Goal: Task Accomplishment & Management: Use online tool/utility

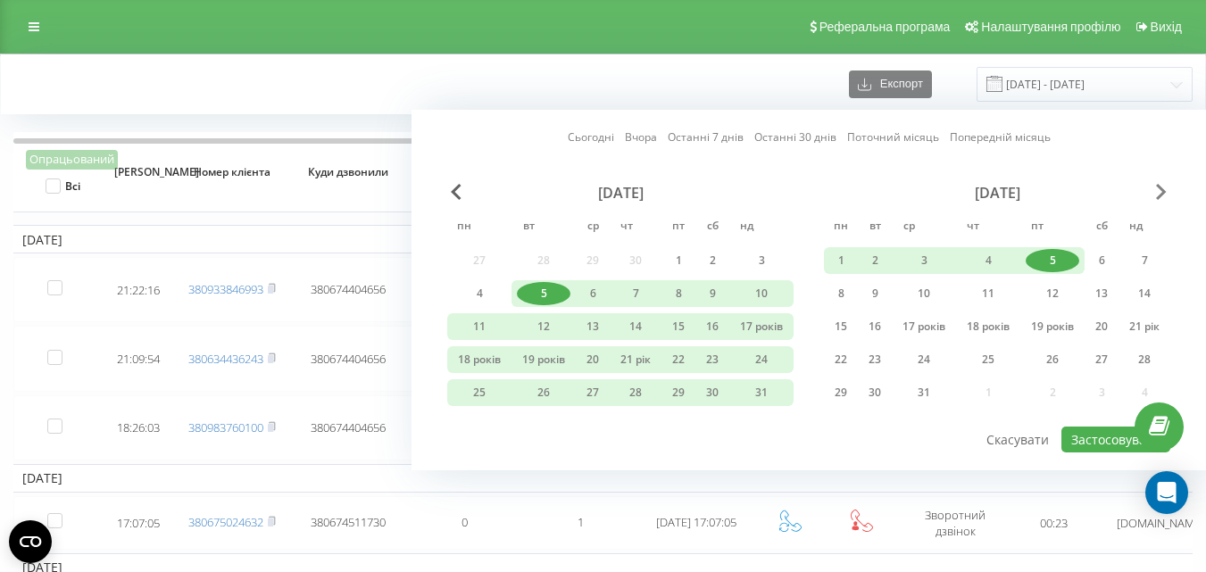
click at [1158, 194] on span "Наступний місяць" at bounding box center [1161, 192] width 11 height 16
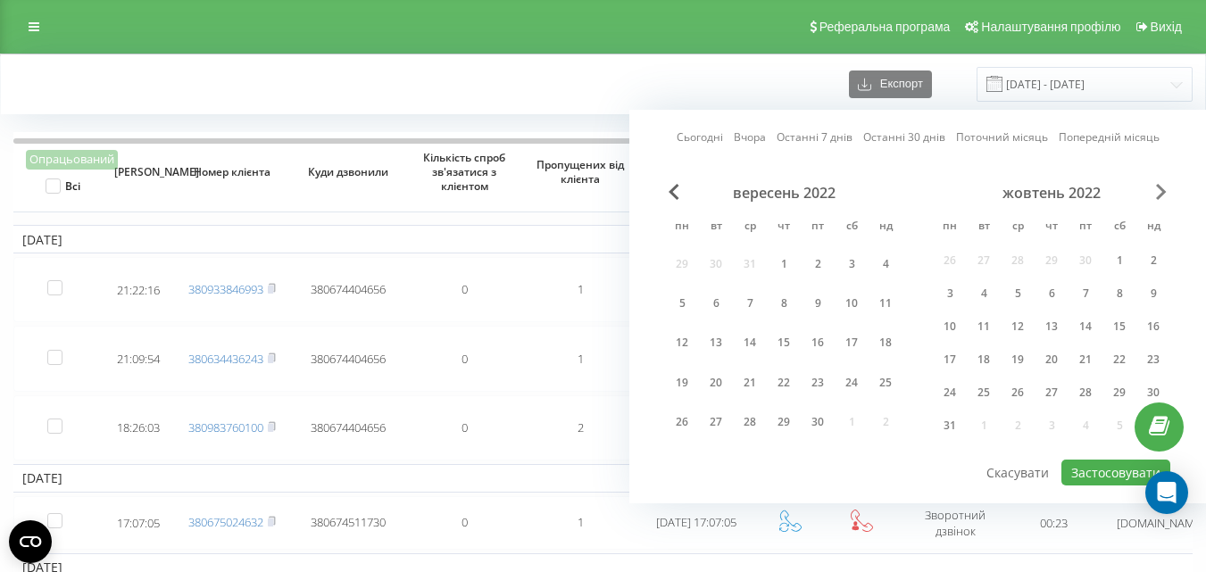
click at [1158, 194] on span "Наступний місяць" at bounding box center [1161, 192] width 11 height 16
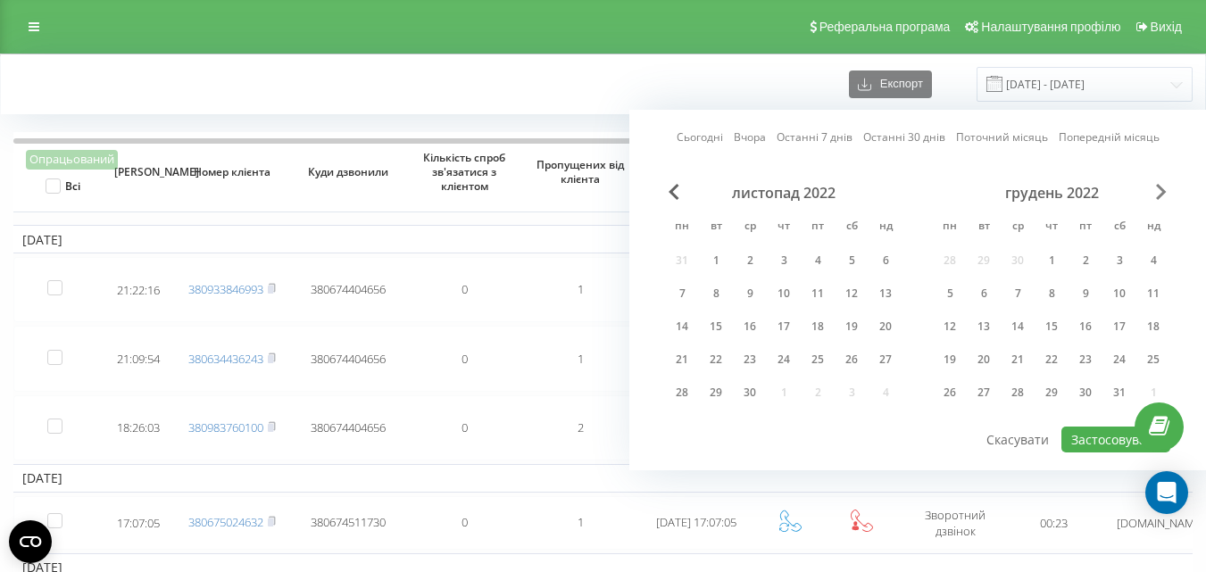
click at [1158, 194] on span "Наступний місяць" at bounding box center [1161, 192] width 11 height 16
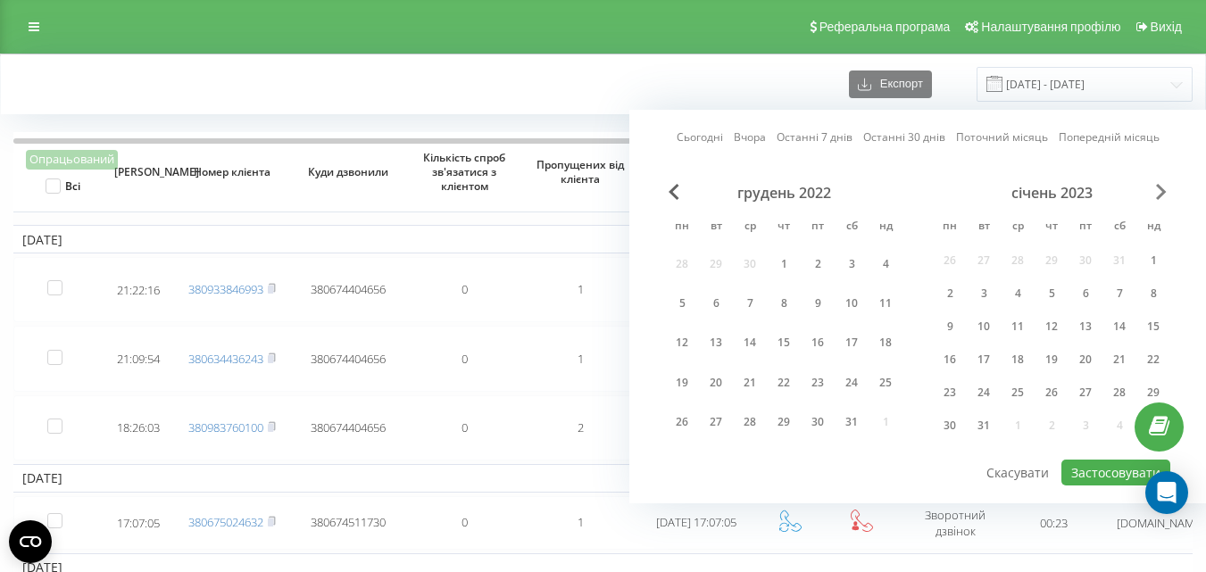
click at [1158, 194] on span "Наступний місяць" at bounding box center [1161, 192] width 11 height 16
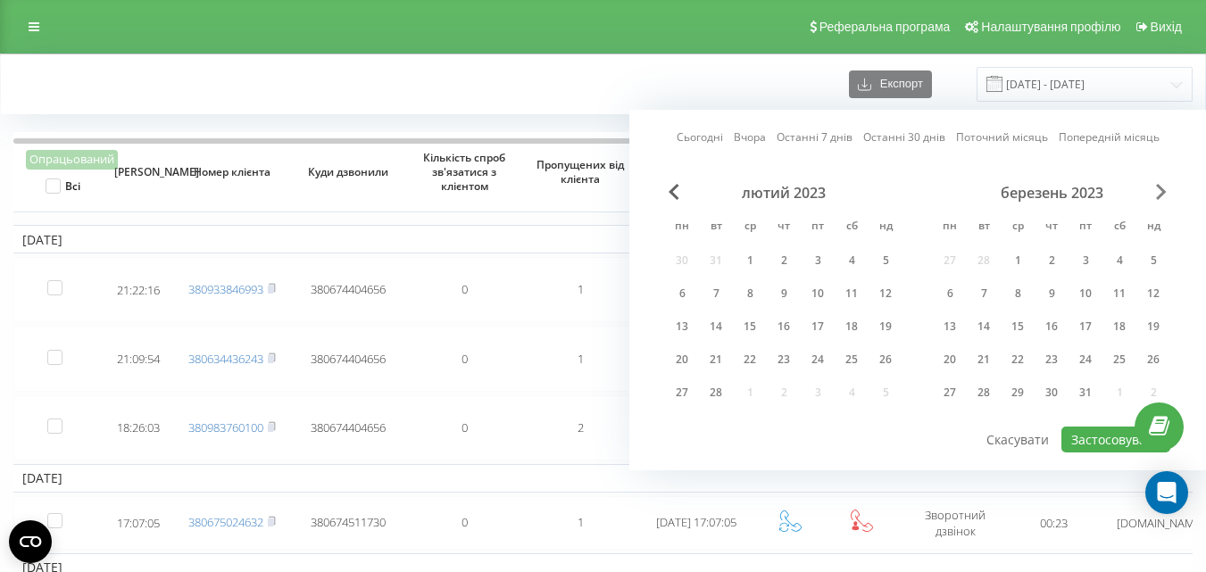
click at [1158, 194] on span "Наступний місяць" at bounding box center [1161, 192] width 11 height 16
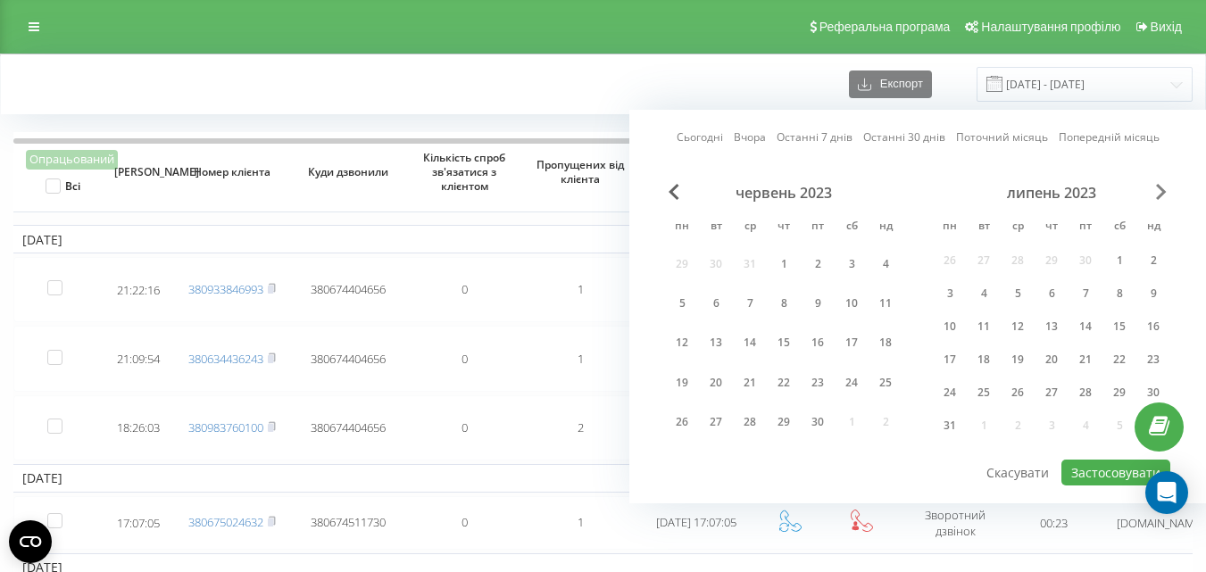
click at [1158, 194] on span "Наступний місяць" at bounding box center [1161, 192] width 11 height 16
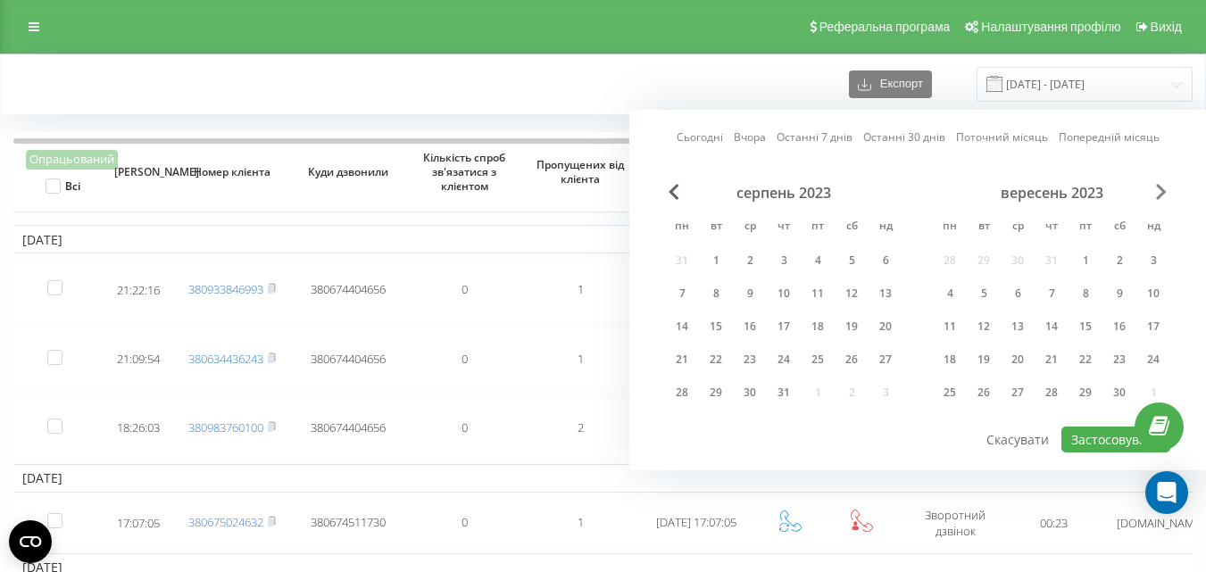
click at [1158, 194] on span "Наступний місяць" at bounding box center [1161, 192] width 11 height 16
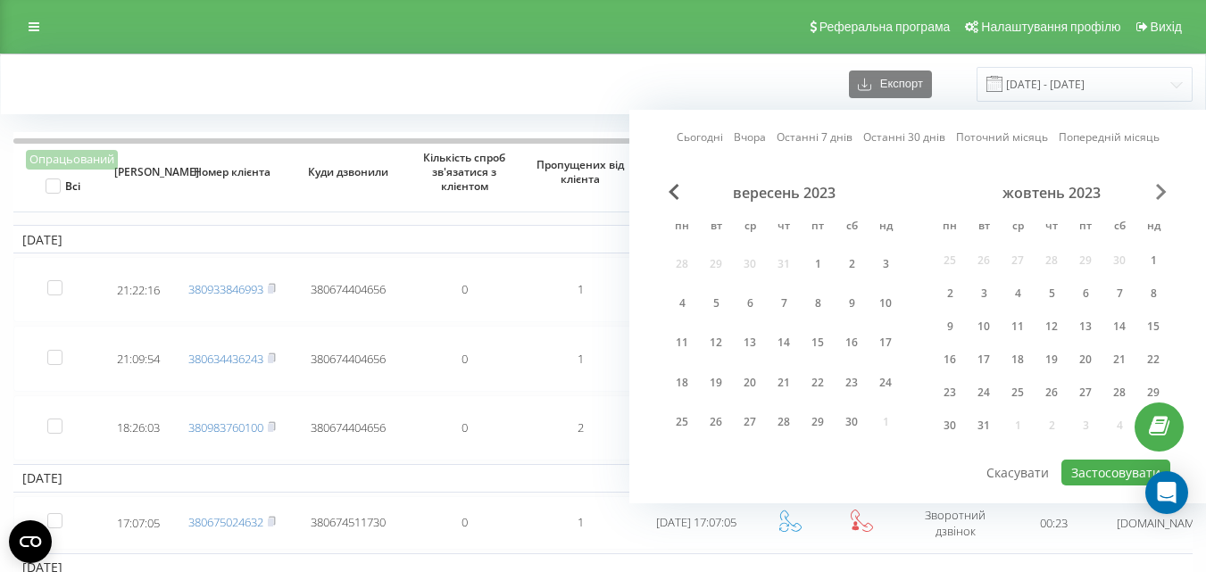
click at [1158, 194] on span "Наступний місяць" at bounding box center [1161, 192] width 11 height 16
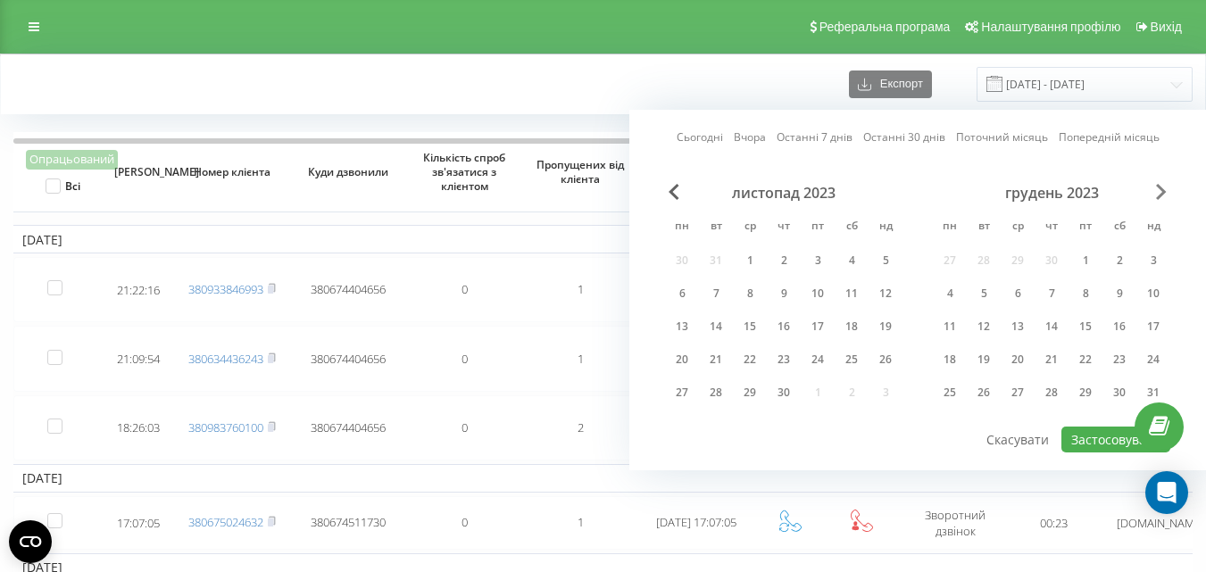
click at [1158, 194] on span "Наступний місяць" at bounding box center [1161, 192] width 11 height 16
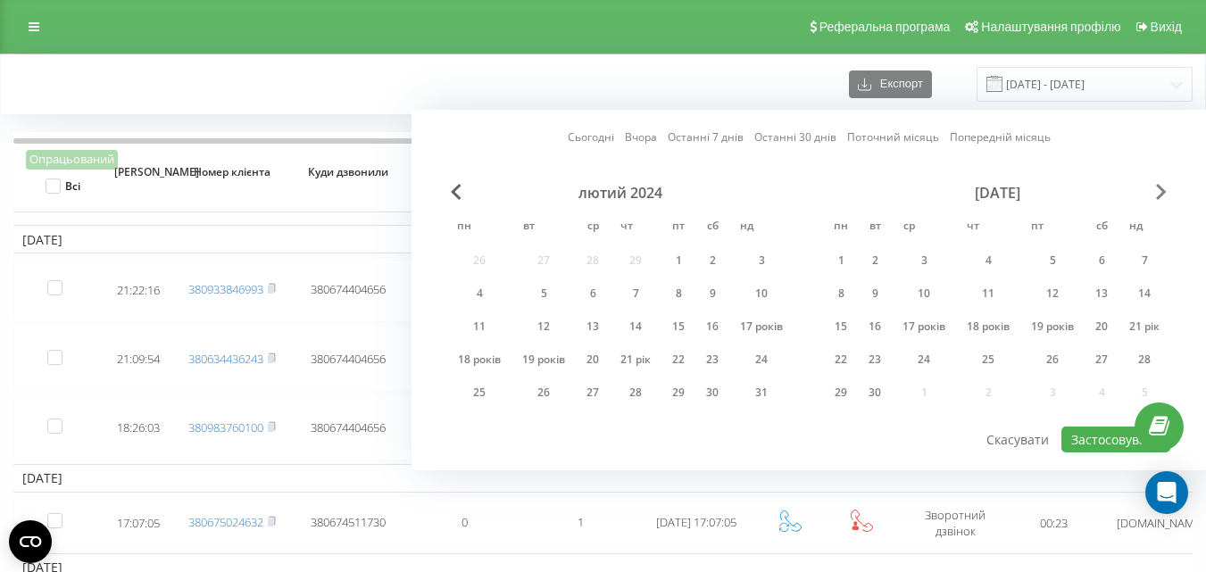
click at [1158, 194] on span "Наступний місяць" at bounding box center [1161, 192] width 11 height 16
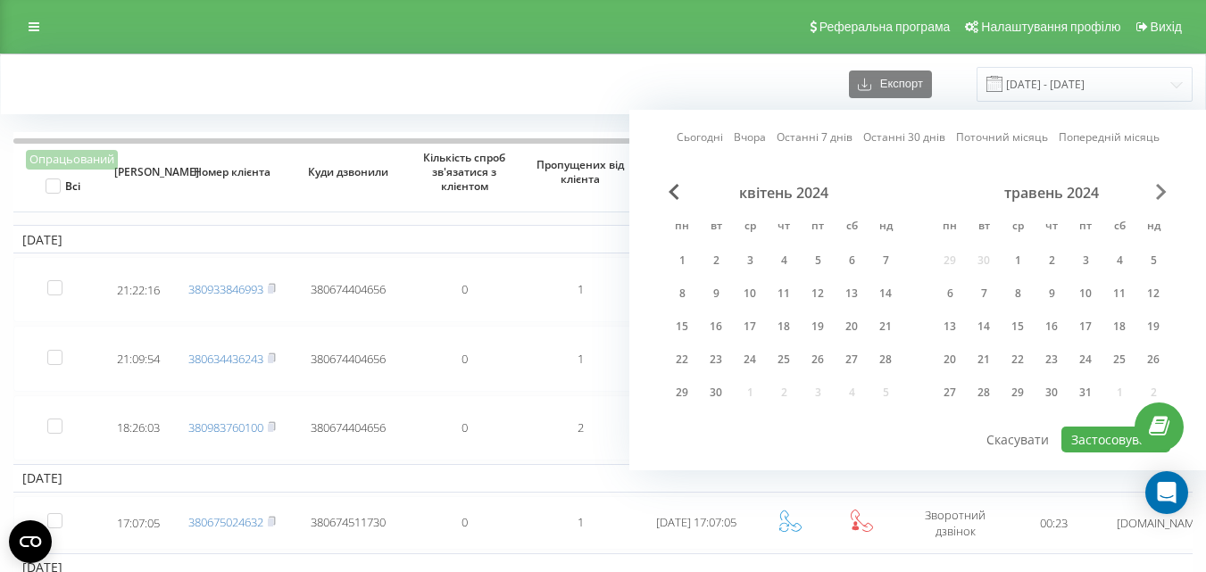
click at [1158, 194] on span "Наступний місяць" at bounding box center [1161, 192] width 11 height 16
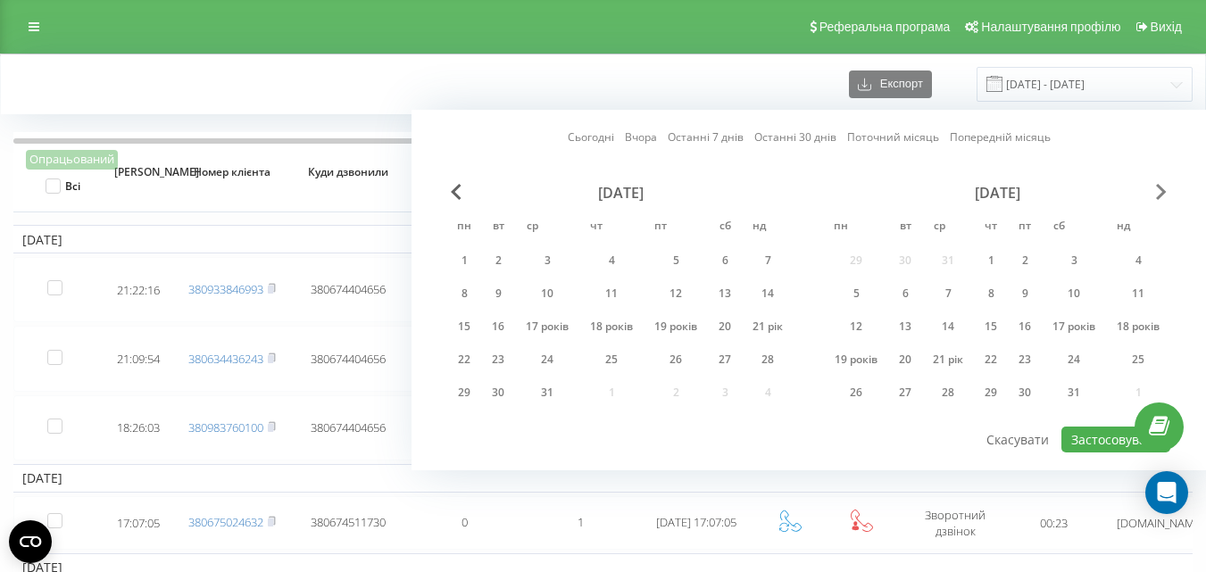
click at [1158, 194] on span "Наступний місяць" at bounding box center [1161, 192] width 11 height 16
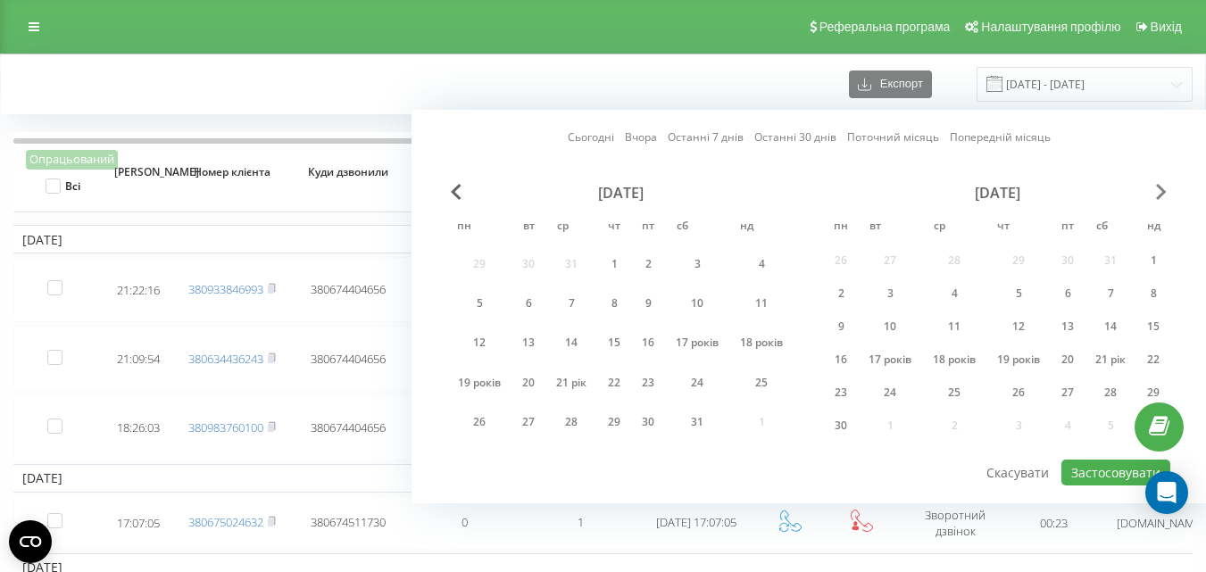
click at [1158, 194] on span "Наступний місяць" at bounding box center [1161, 192] width 11 height 16
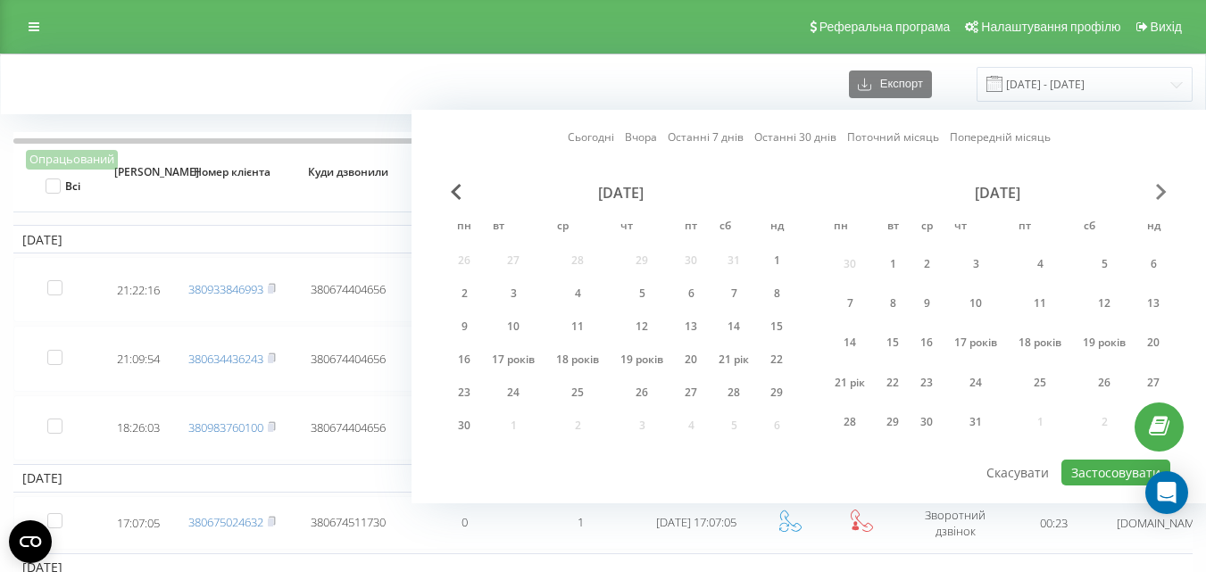
click at [1158, 194] on span "Наступний місяць" at bounding box center [1161, 192] width 11 height 16
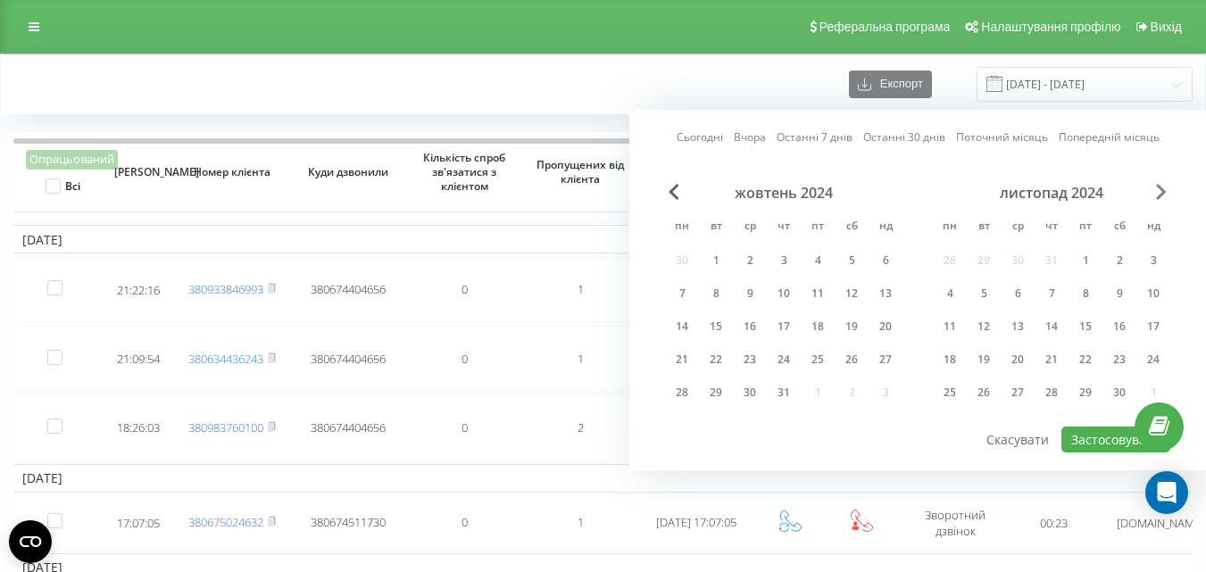
click at [1158, 194] on span "Наступний місяць" at bounding box center [1161, 192] width 11 height 16
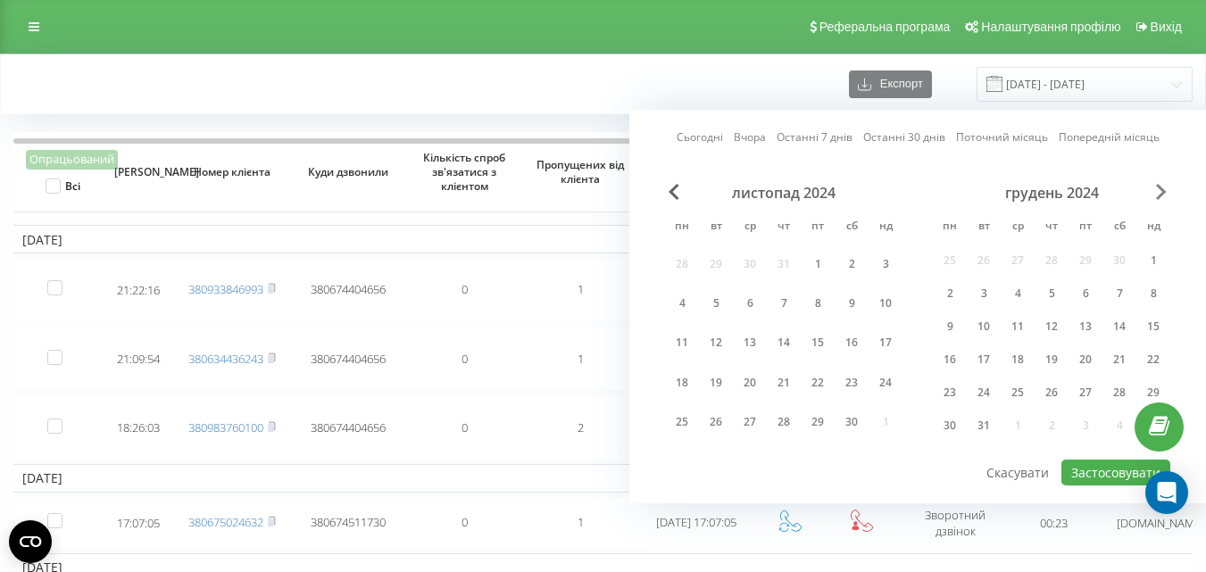
click at [1158, 194] on span "Наступний місяць" at bounding box center [1161, 192] width 11 height 16
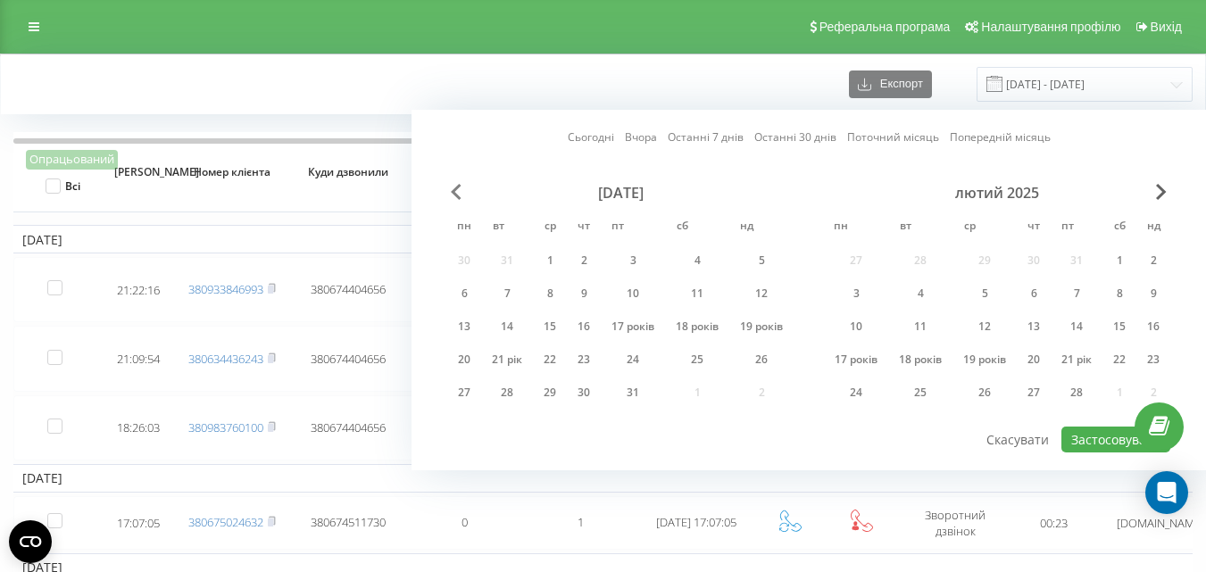
click at [451, 190] on span "Попередній місяць" at bounding box center [456, 192] width 11 height 16
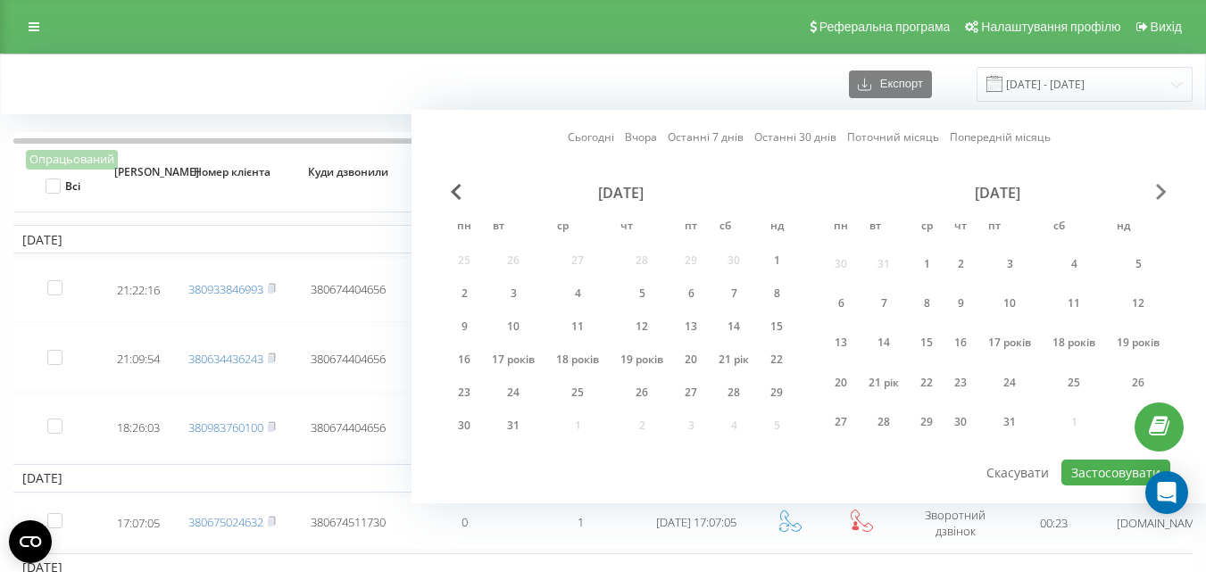
click at [1159, 191] on span "Наступний місяць" at bounding box center [1161, 192] width 11 height 16
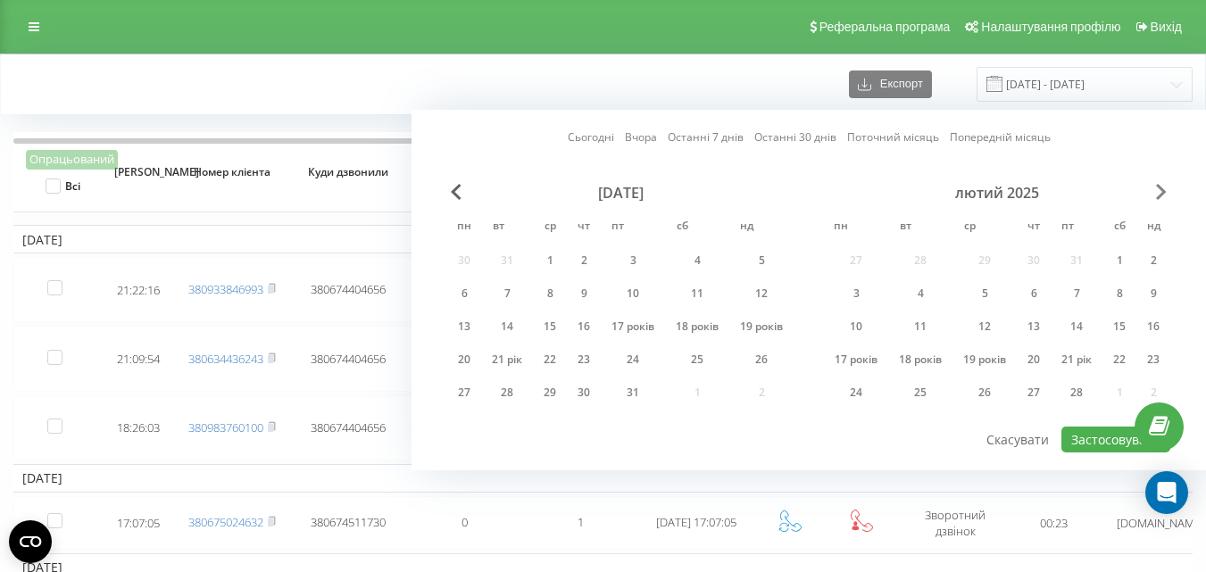
click at [1159, 191] on span "Наступний місяць" at bounding box center [1161, 192] width 11 height 16
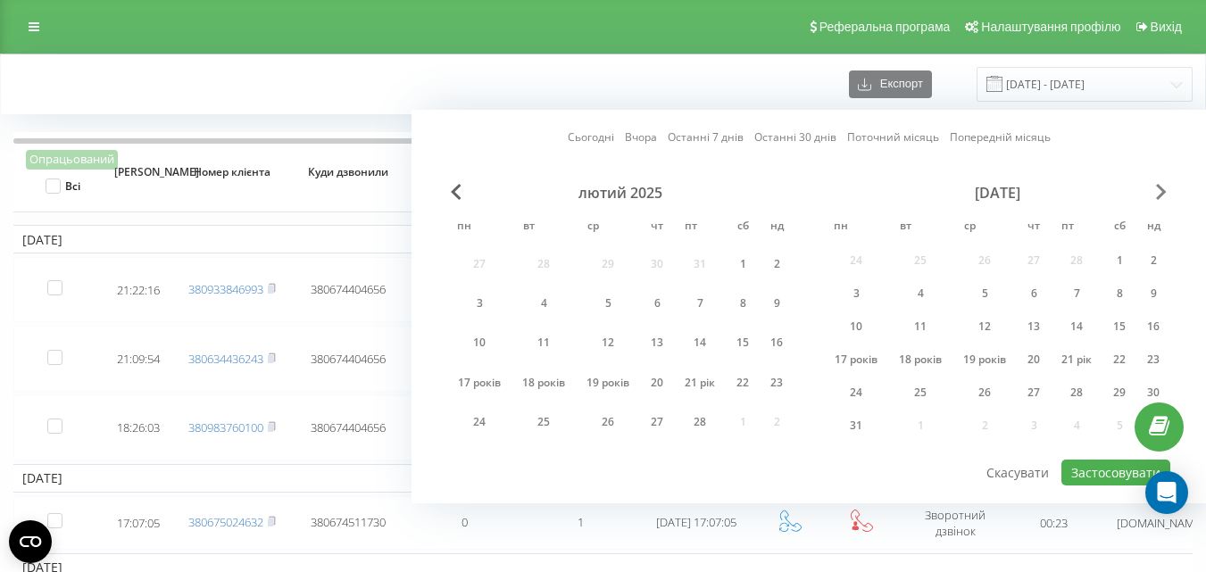
click at [1159, 191] on span "Наступний місяць" at bounding box center [1161, 192] width 11 height 16
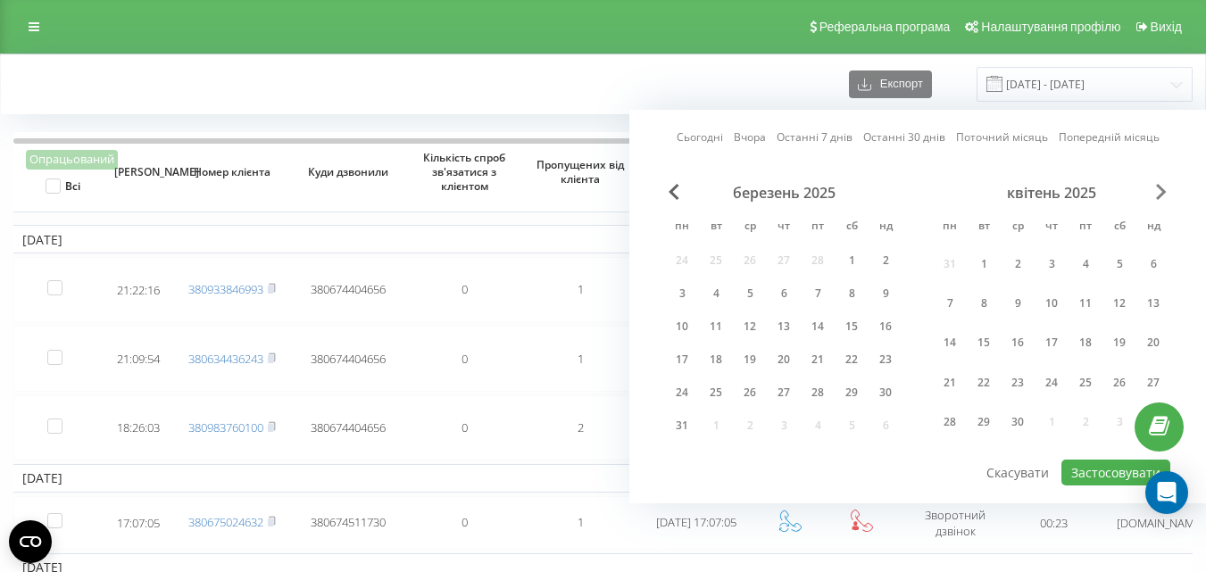
click at [1159, 191] on span "Наступний місяць" at bounding box center [1161, 192] width 11 height 16
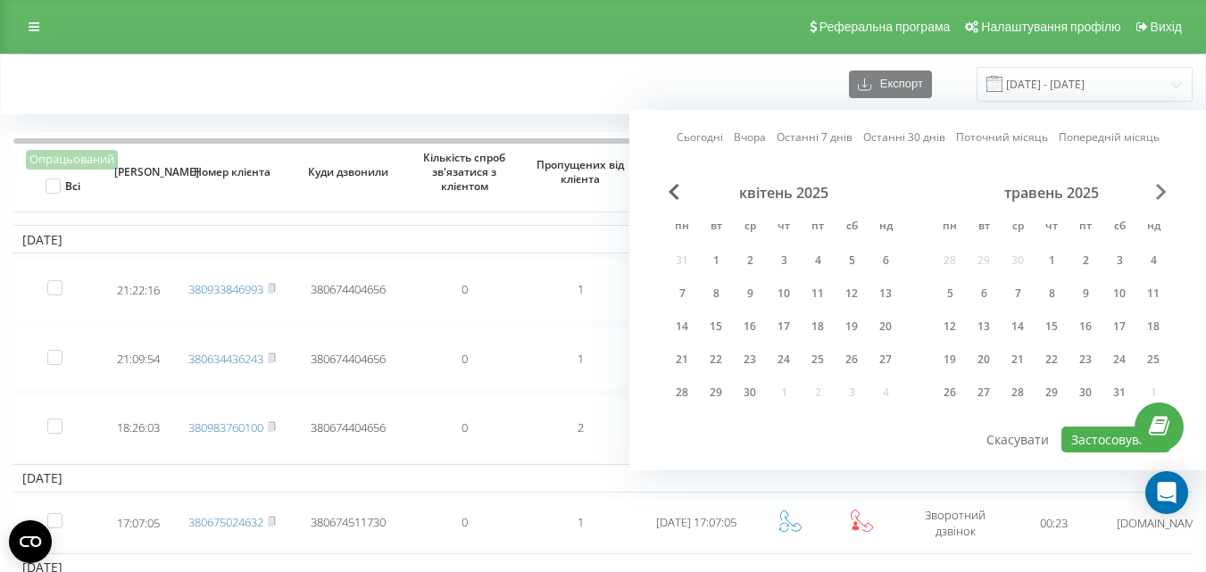
click at [1159, 191] on span "Наступний місяць" at bounding box center [1161, 192] width 11 height 16
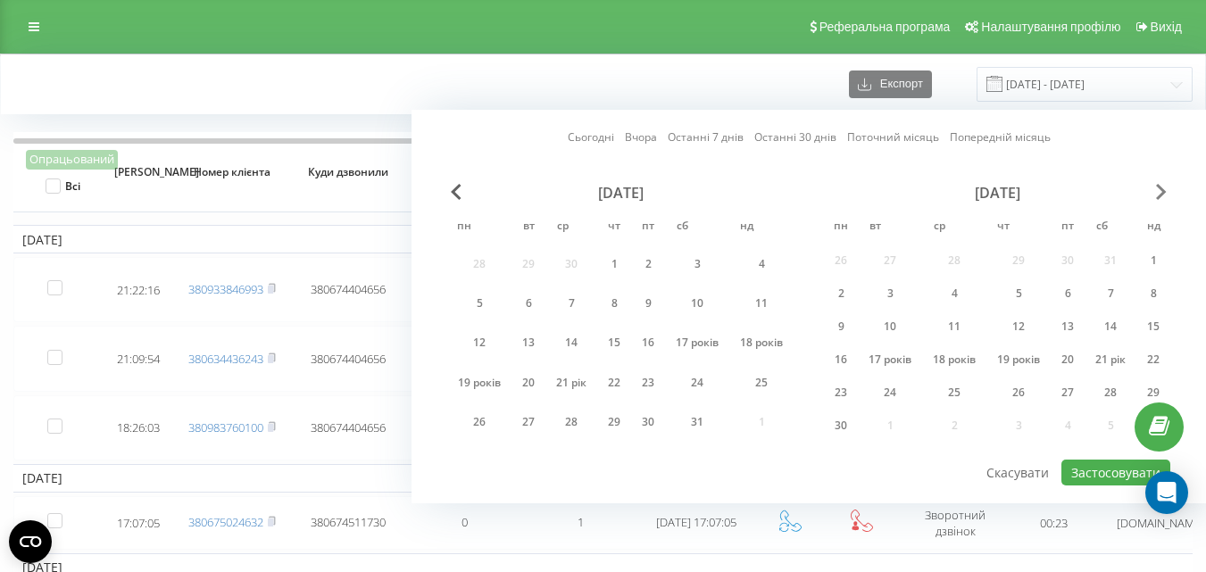
click at [1159, 191] on span "Наступний місяць" at bounding box center [1161, 192] width 11 height 16
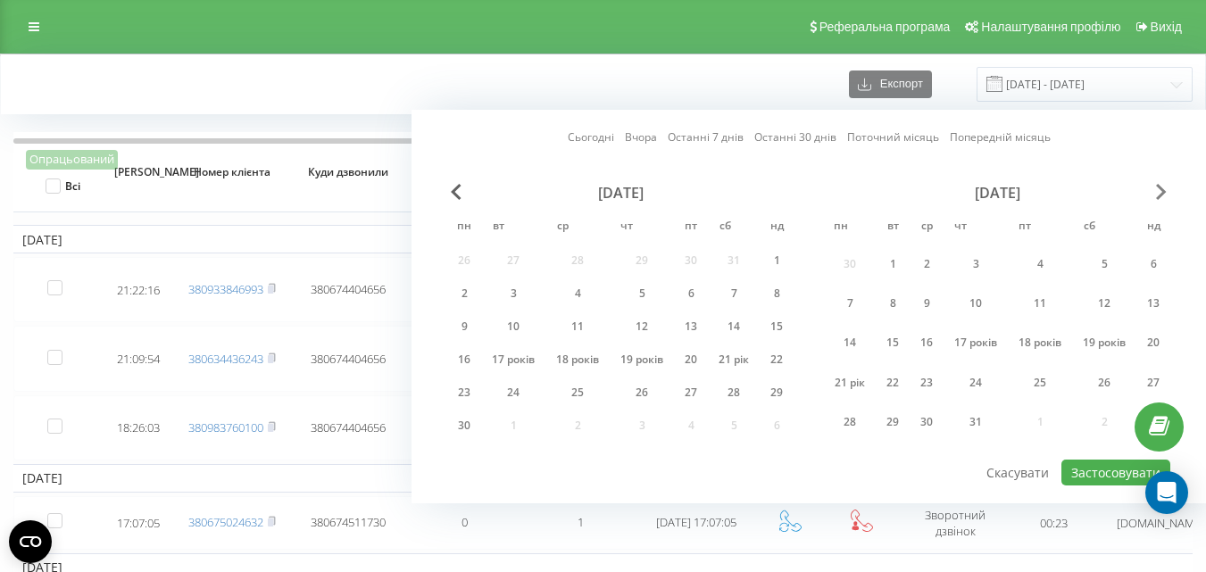
click at [1159, 191] on span "Наступний місяць" at bounding box center [1161, 192] width 11 height 16
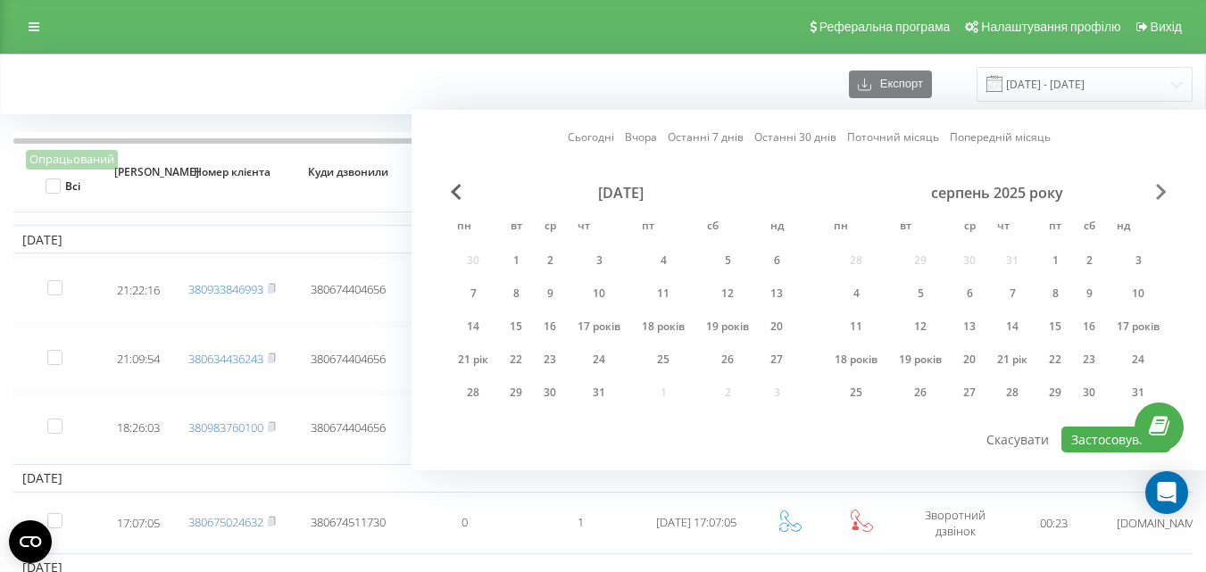
click at [1159, 191] on span "Наступний місяць" at bounding box center [1161, 192] width 11 height 16
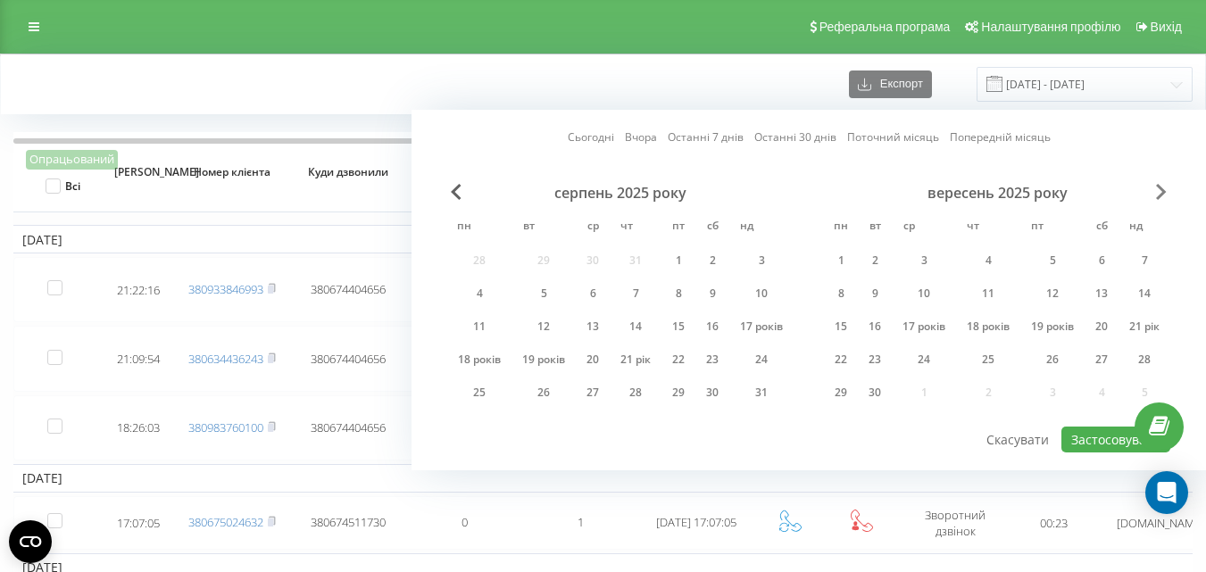
click at [1159, 191] on span "Наступний місяць" at bounding box center [1161, 192] width 11 height 16
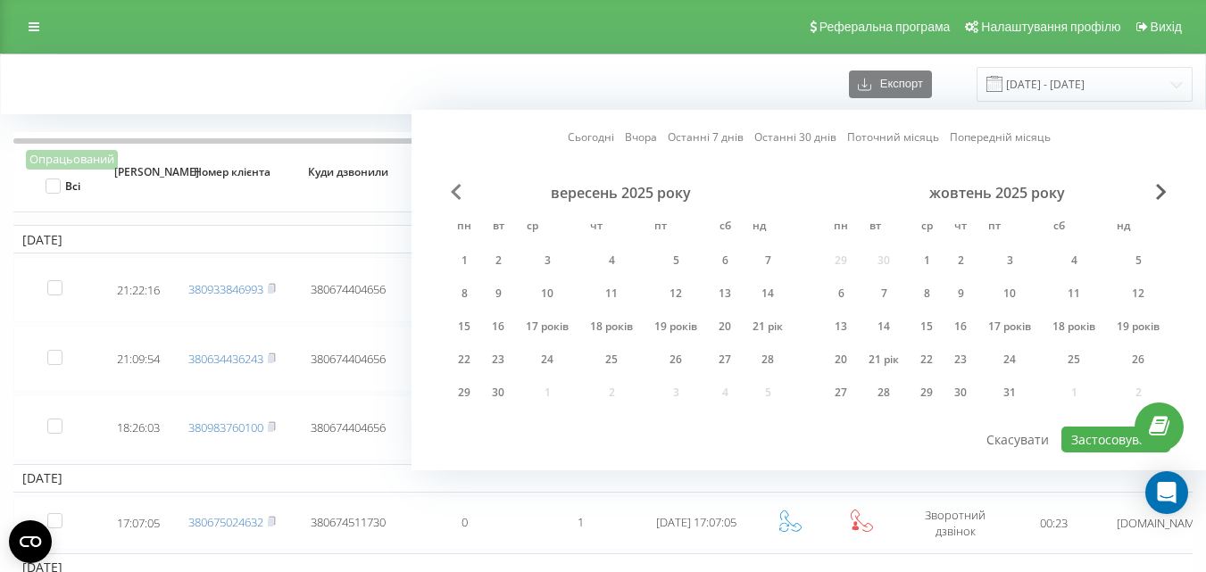
click at [452, 191] on span "Попередній місяць" at bounding box center [456, 192] width 11 height 16
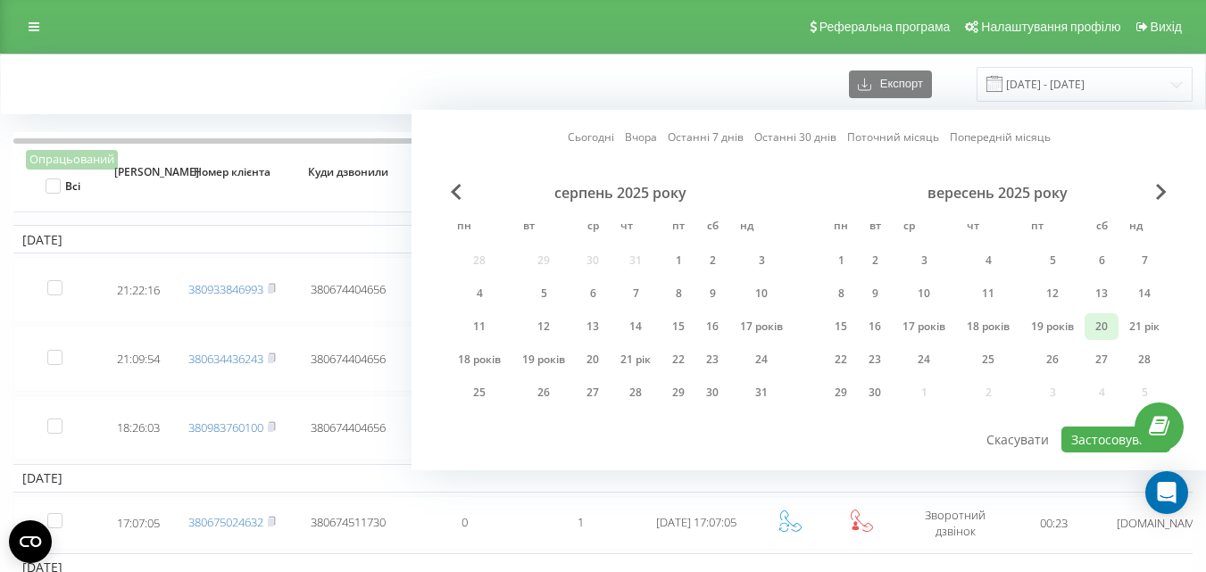
click at [1135, 328] on font "21 рік" at bounding box center [1145, 326] width 30 height 15
click at [843, 363] on font "22" at bounding box center [841, 359] width 13 height 15
click at [1079, 439] on font "Застосовувати" at bounding box center [1116, 439] width 89 height 17
type input "21.09.2025 - 22.09.2025"
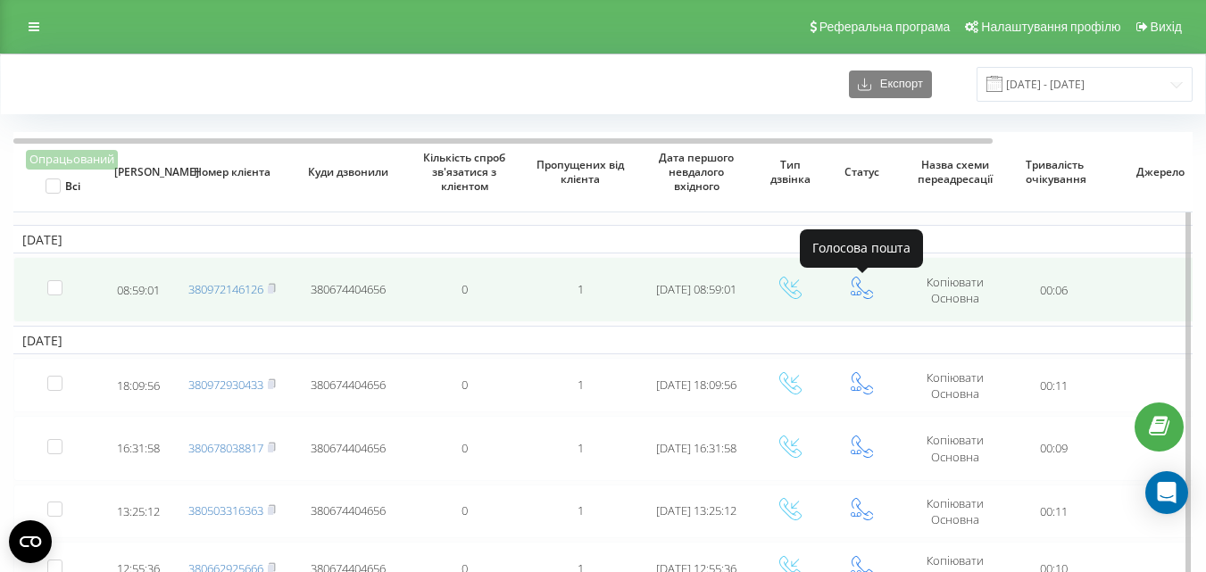
click at [861, 292] on icon at bounding box center [862, 288] width 22 height 22
click at [577, 301] on td "1" at bounding box center [580, 289] width 116 height 65
click at [862, 291] on icon at bounding box center [863, 288] width 22 height 22
click at [788, 288] on icon at bounding box center [791, 288] width 22 height 22
click at [272, 290] on rect at bounding box center [270, 290] width 5 height 8
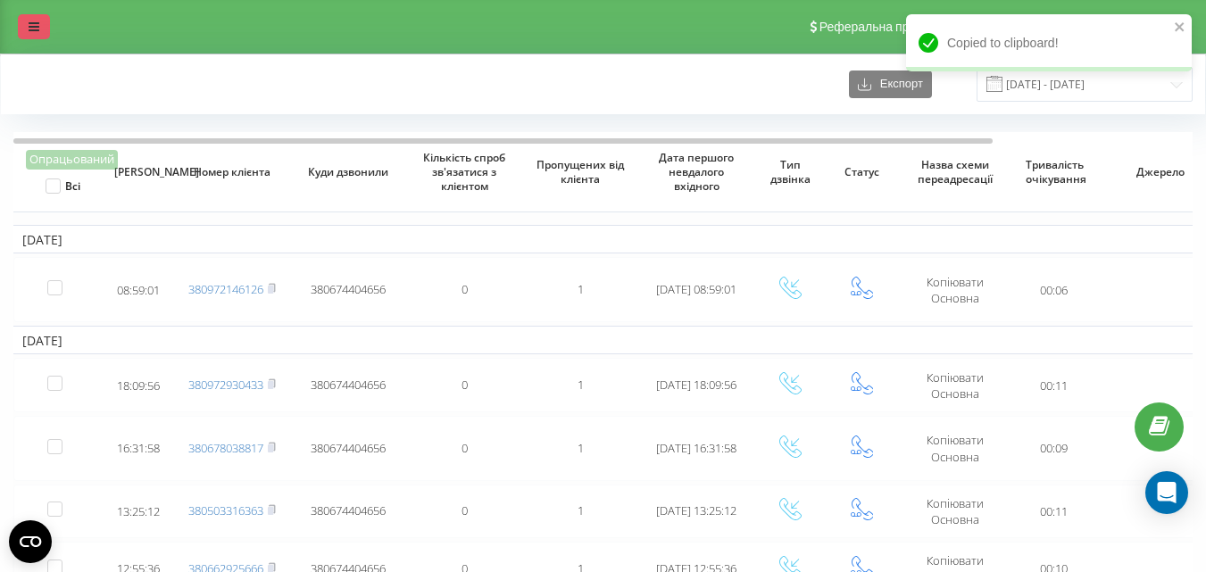
click at [29, 30] on icon at bounding box center [34, 27] width 11 height 13
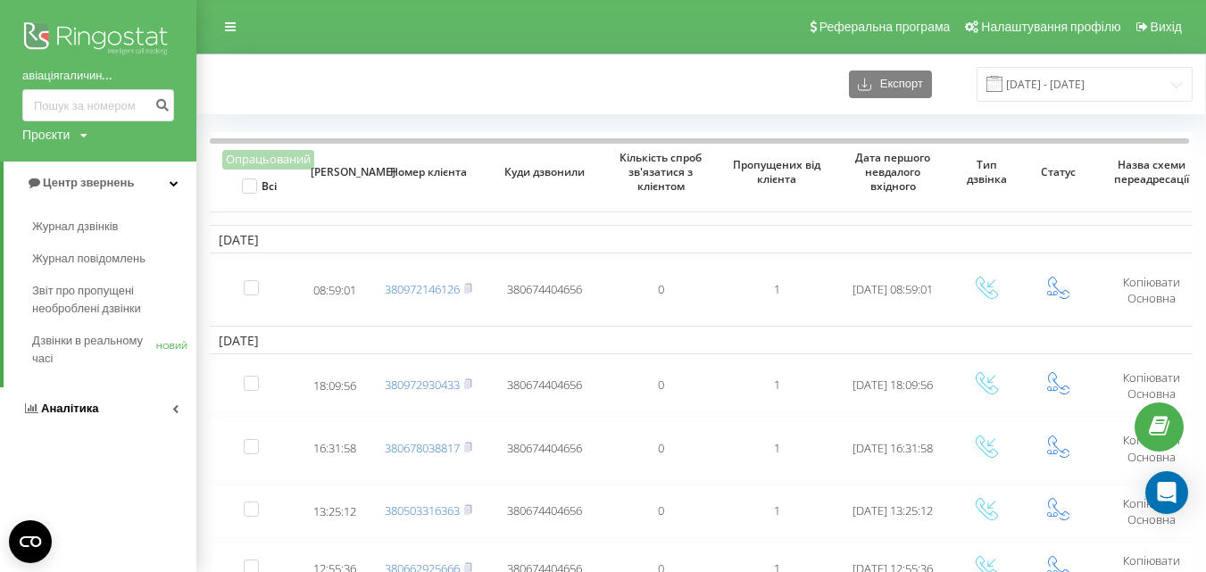
click at [178, 413] on icon at bounding box center [175, 409] width 6 height 9
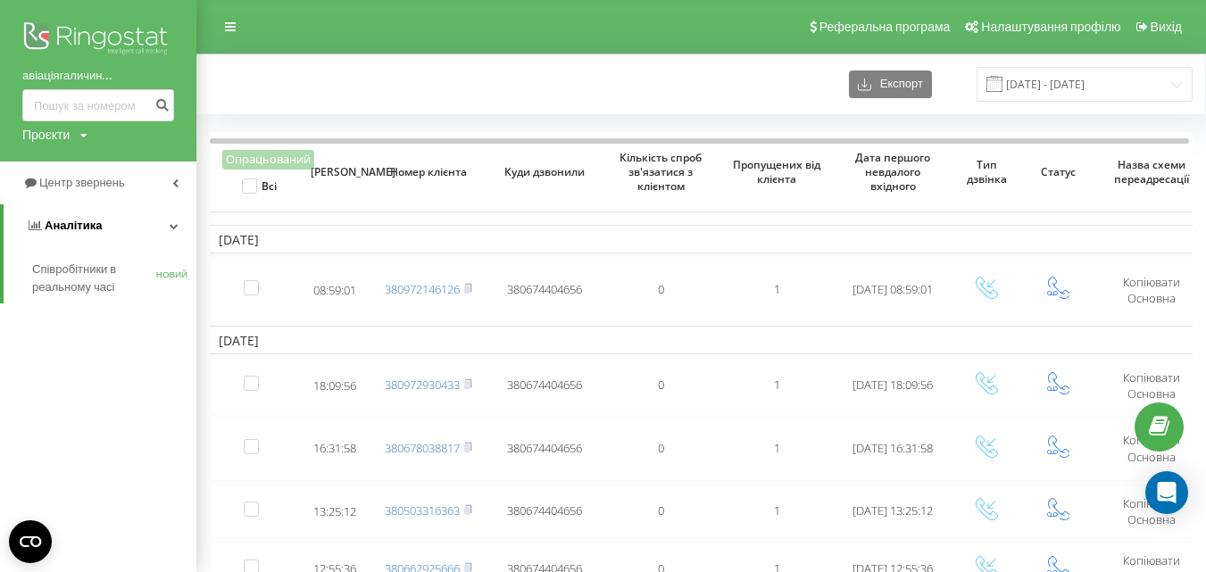
click at [178, 227] on link "Аналітика" at bounding box center [100, 225] width 193 height 43
click at [171, 186] on link "Центр звернень" at bounding box center [98, 183] width 196 height 43
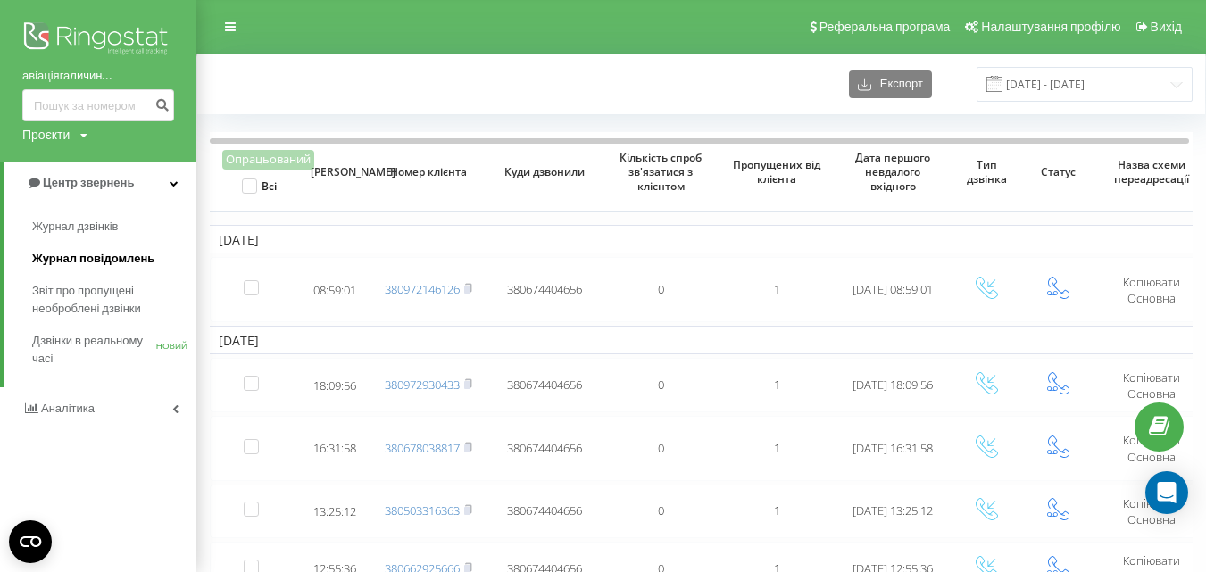
click at [129, 259] on font "Журнал повідомлень" at bounding box center [93, 258] width 122 height 13
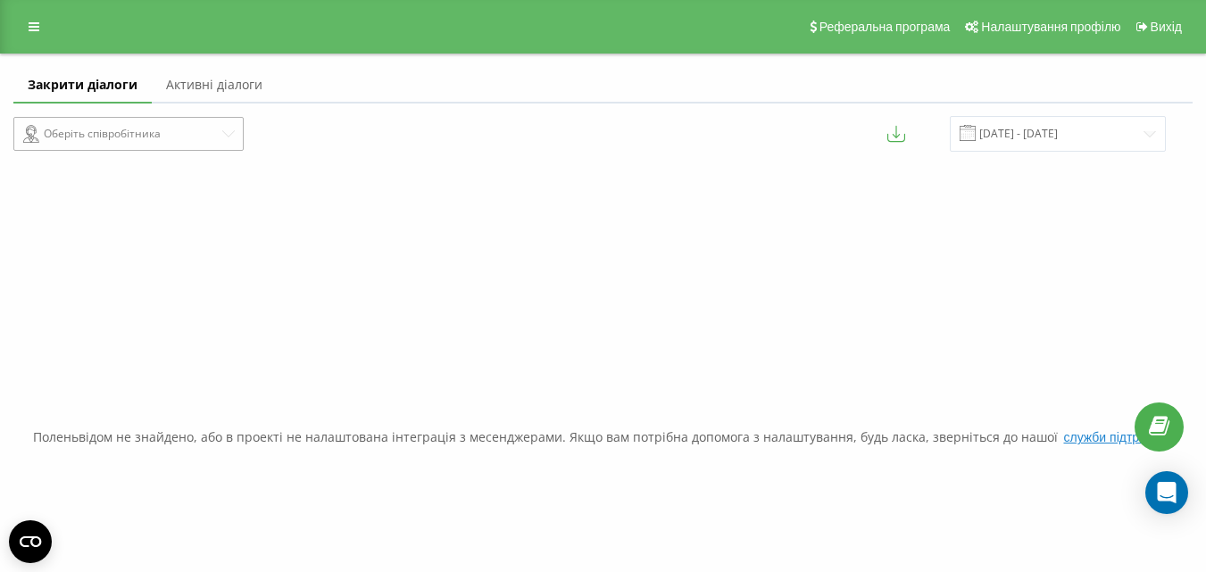
click at [201, 138] on div "Оберіть співробітника" at bounding box center [121, 133] width 196 height 21
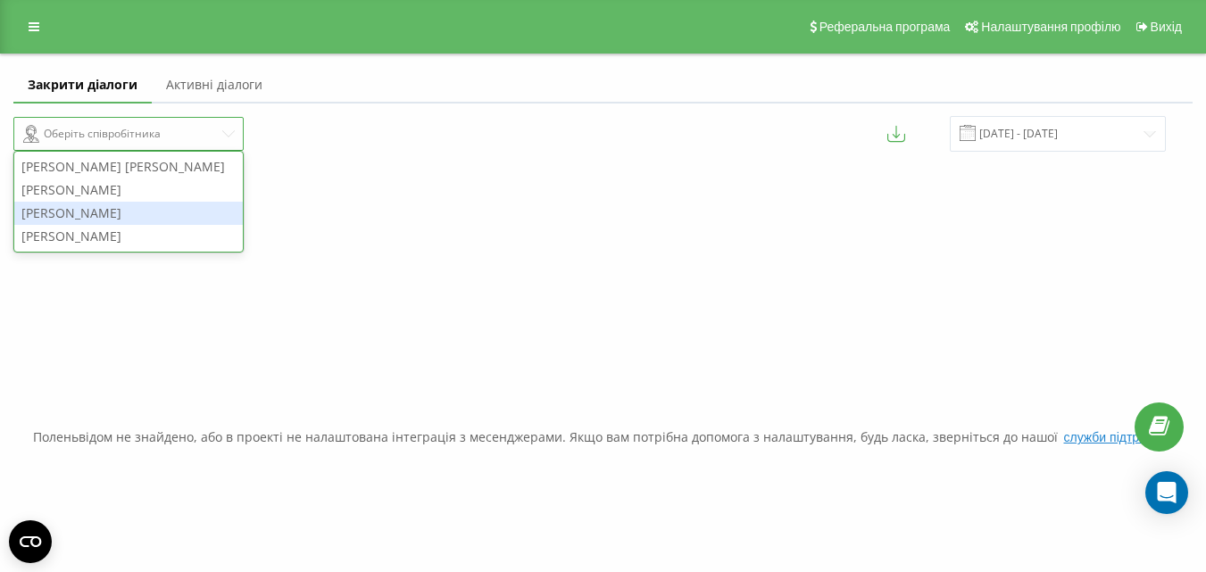
click at [181, 219] on div "Валерія Шот" at bounding box center [128, 213] width 229 height 23
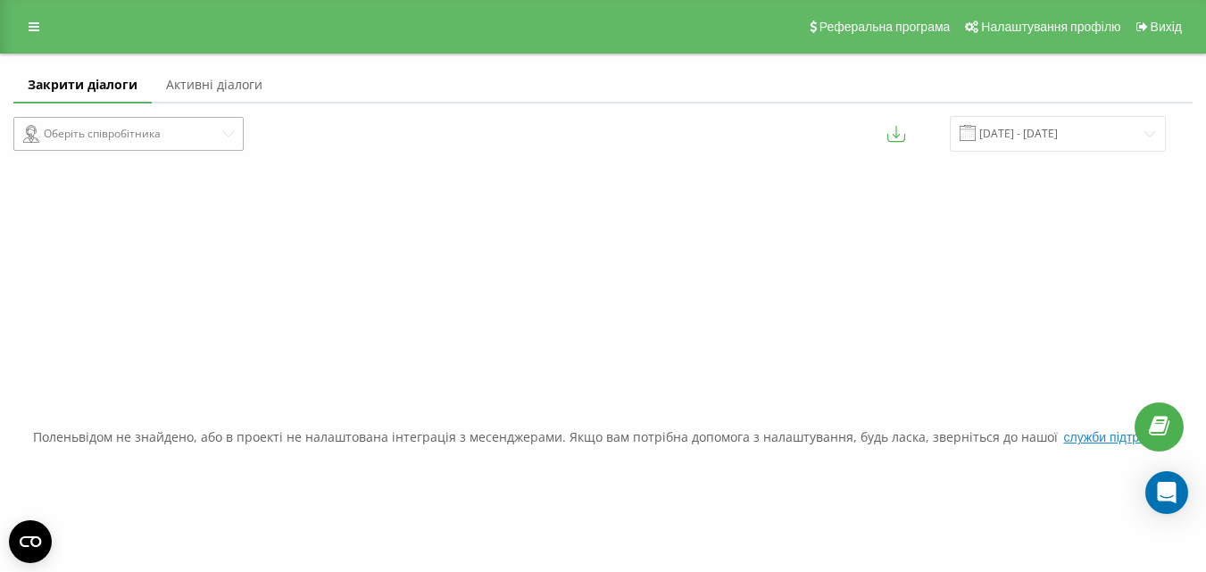
drag, startPoint x: 116, startPoint y: 92, endPoint x: 145, endPoint y: 126, distance: 44.4
click at [145, 126] on div "Закрити діалоги Активні діалоги Оберіть співробітника 22.08.2025 - 22.09.2025 П…" at bounding box center [603, 395] width 1180 height 657
click at [30, 26] on icon at bounding box center [34, 27] width 11 height 13
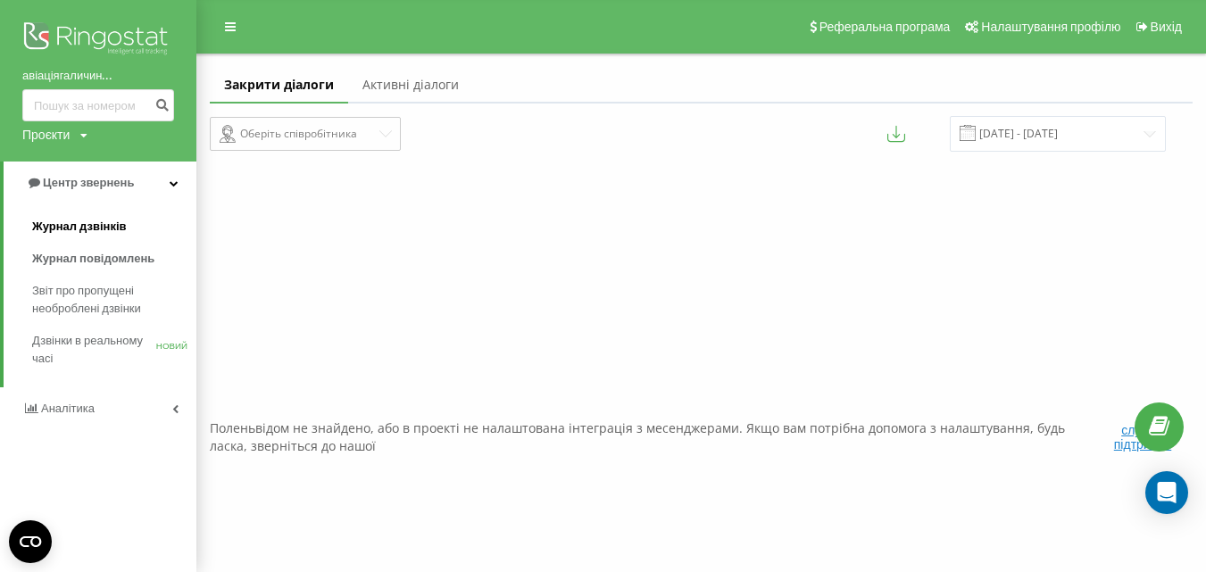
click at [95, 225] on font "Журнал дзвінків" at bounding box center [79, 226] width 95 height 13
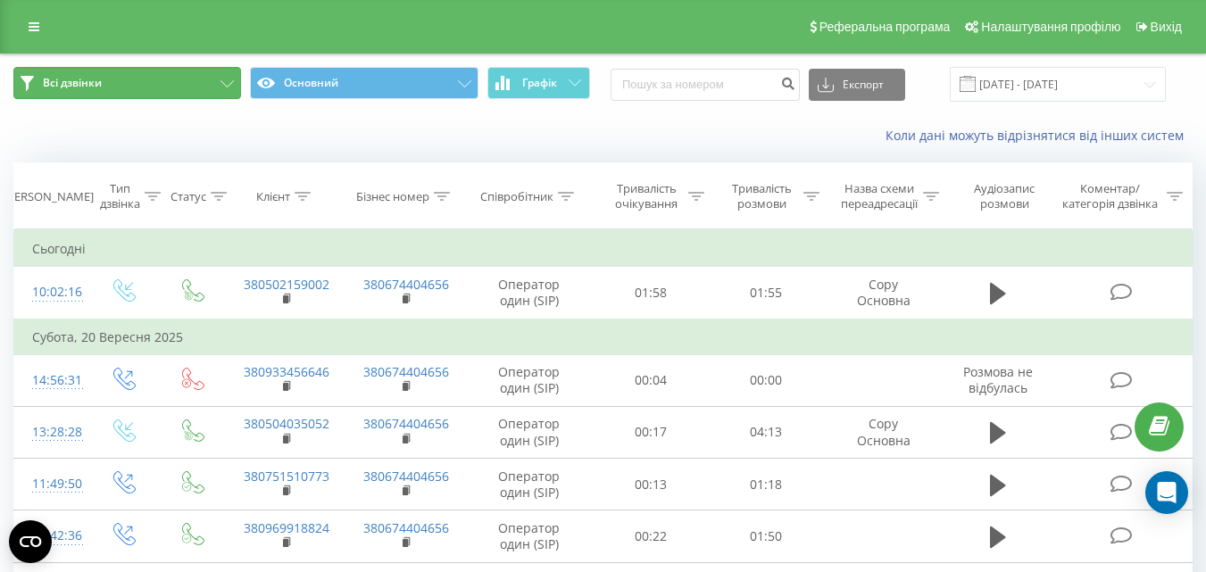
click at [222, 80] on icon at bounding box center [227, 83] width 13 height 7
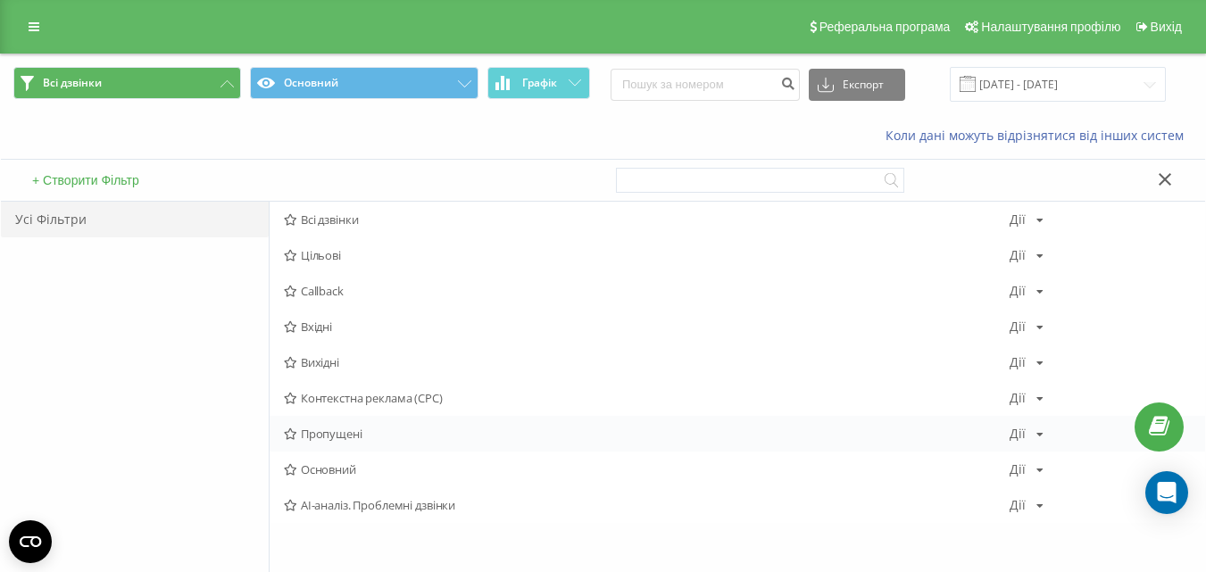
click at [334, 438] on span "Пропущені" at bounding box center [647, 434] width 726 height 13
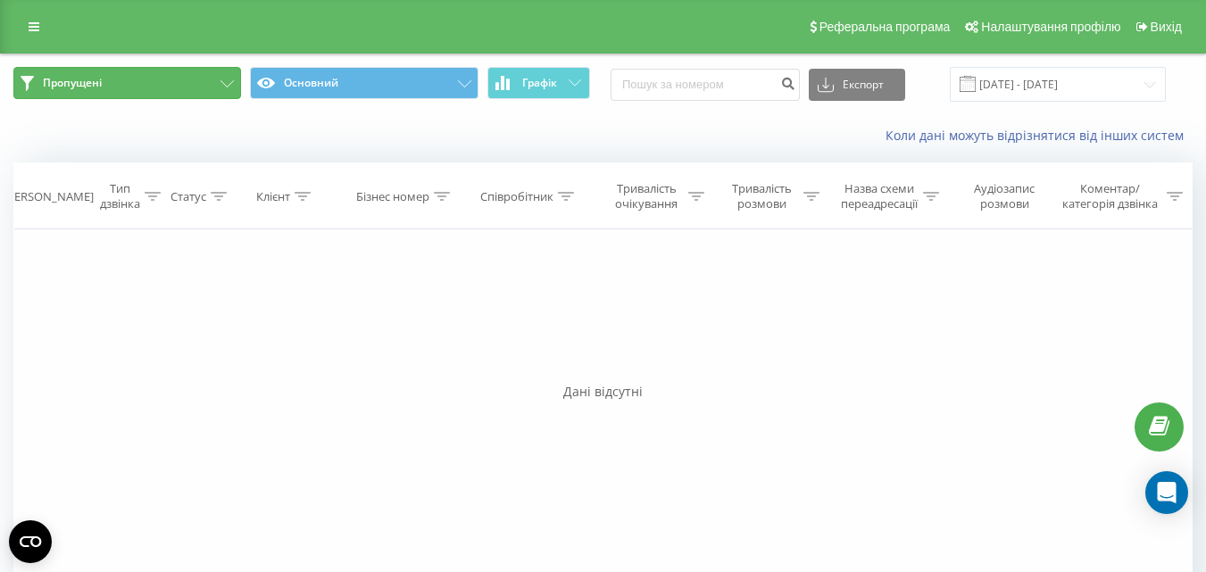
click at [226, 90] on button "Пропущені" at bounding box center [127, 83] width 228 height 32
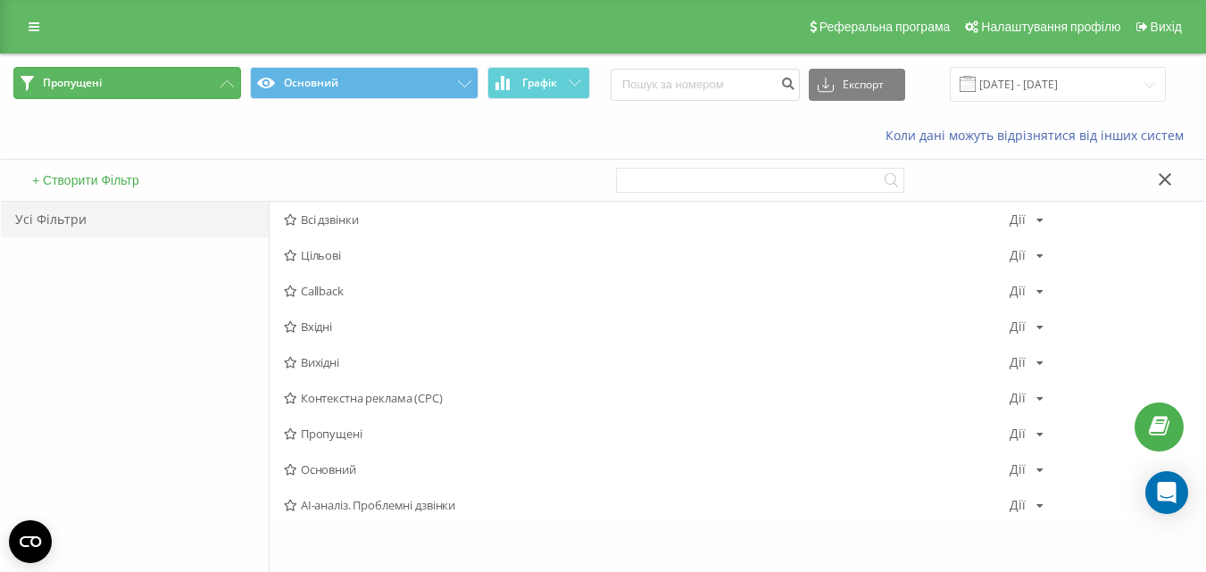
click at [73, 78] on span "Пропущені" at bounding box center [72, 83] width 59 height 14
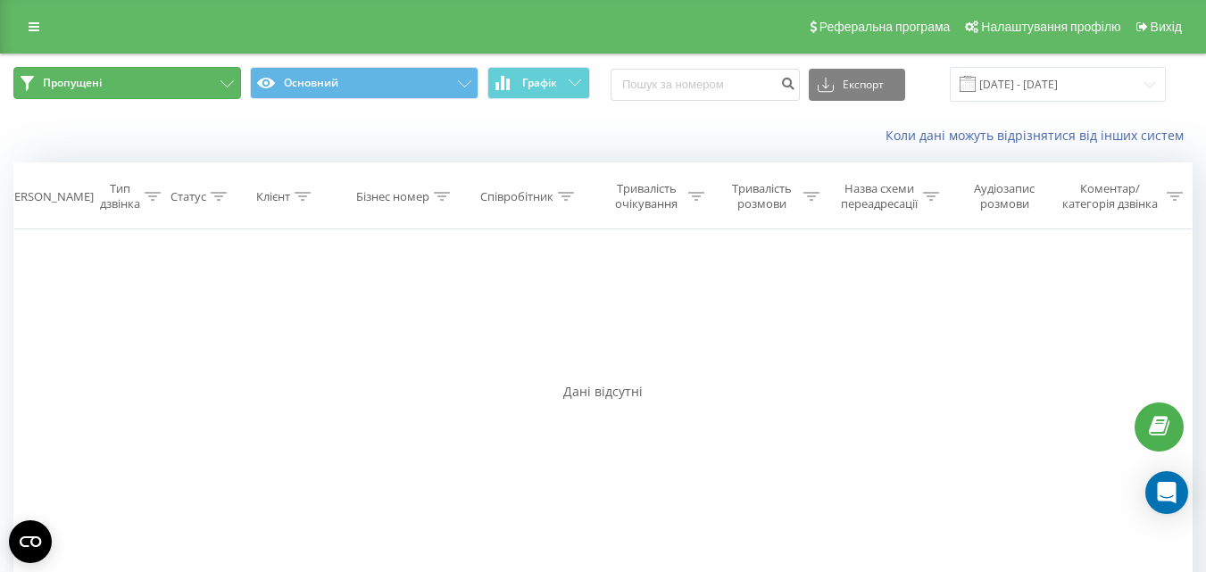
click at [203, 76] on button "Пропущені" at bounding box center [127, 83] width 228 height 32
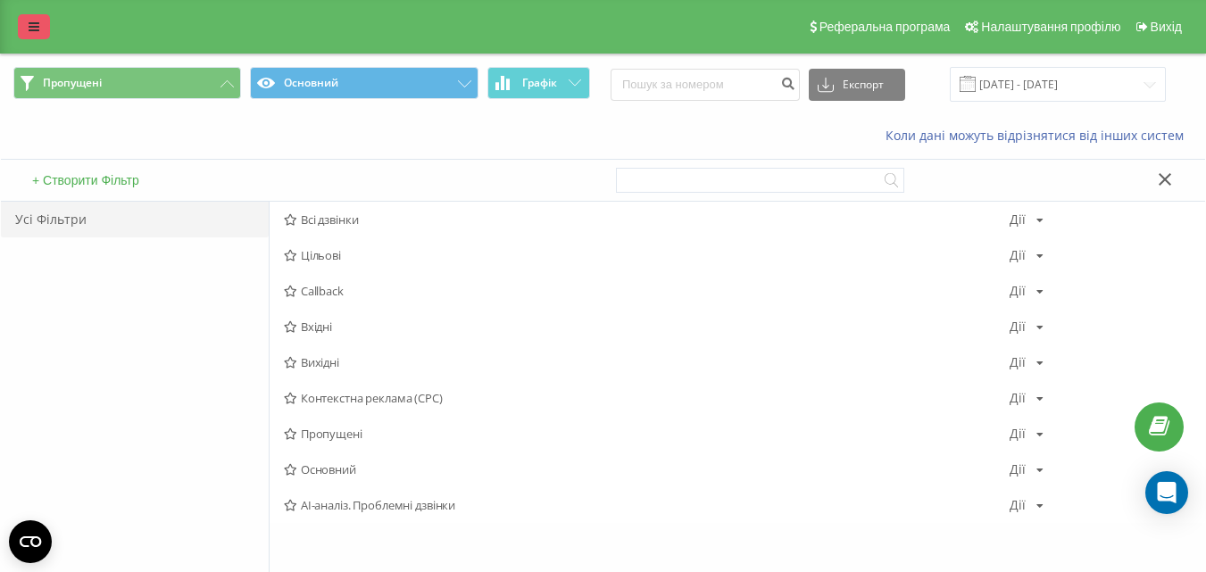
click at [28, 25] on link at bounding box center [34, 26] width 32 height 25
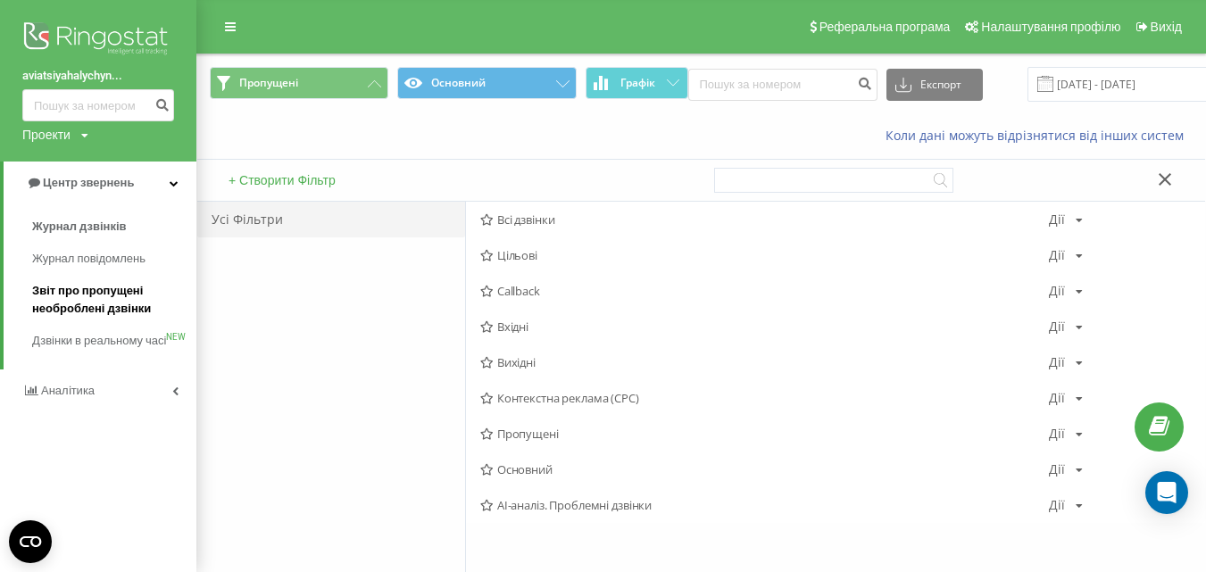
click at [113, 292] on span "Звіт про пропущені необроблені дзвінки" at bounding box center [109, 300] width 155 height 36
